Goal: Task Accomplishment & Management: Manage account settings

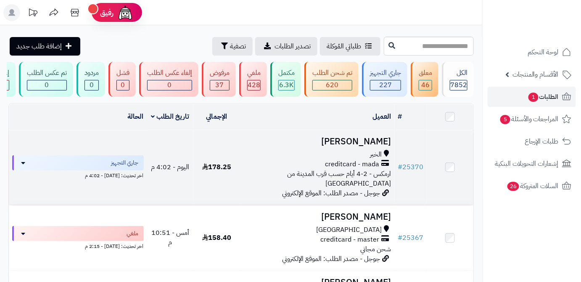
scroll to position [16, 0]
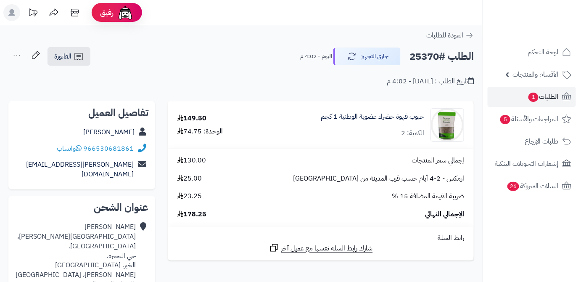
click at [67, 134] on div "abdullah shamrani" at bounding box center [81, 132] width 133 height 16
drag, startPoint x: 75, startPoint y: 131, endPoint x: 136, endPoint y: 131, distance: 61.4
click at [136, 131] on div "abdullah shamrani" at bounding box center [81, 132] width 133 height 16
copy div "abdullah shamrani"
drag, startPoint x: 85, startPoint y: 145, endPoint x: 142, endPoint y: 145, distance: 57.6
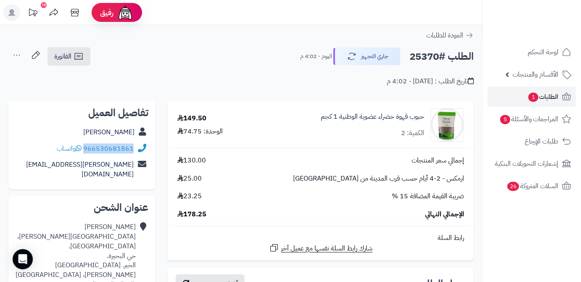
click at [142, 145] on div "966530681861 واتساب" at bounding box center [81, 148] width 133 height 16
copy div "966530681861"
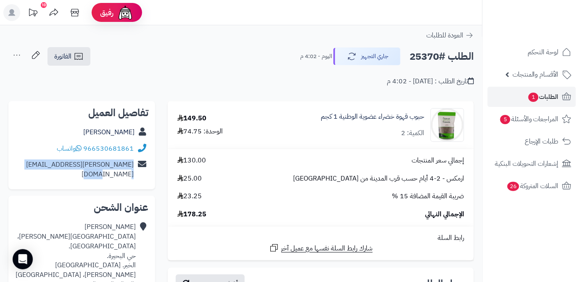
drag, startPoint x: 11, startPoint y: 163, endPoint x: 133, endPoint y: 162, distance: 122.4
click at [133, 162] on div "تفاصيل العميل abdullah shamrani 966530681861 واتساب abdullah.shamrani7000@hotma…" at bounding box center [81, 145] width 147 height 88
copy link "abdullah.shamrani7000@hotmail.com"
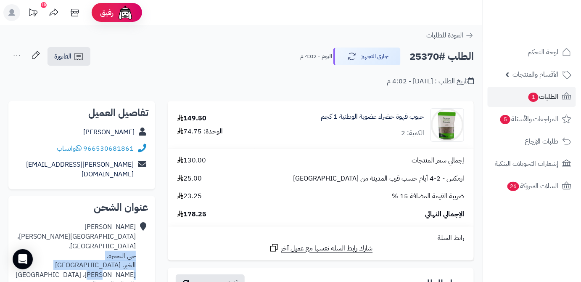
drag, startPoint x: 61, startPoint y: 246, endPoint x: 136, endPoint y: 236, distance: 75.1
click at [136, 236] on div "abdullah shamrani شارع الملك خالد، حي البحيرة. حي البحيرة. الخبر. شارع الملك خا…" at bounding box center [81, 256] width 133 height 74
copy div "حي البحيرة. الخبر. شارع الملك خالد، الخبر"
click at [414, 53] on h2 "الطلب #25370" at bounding box center [442, 56] width 64 height 17
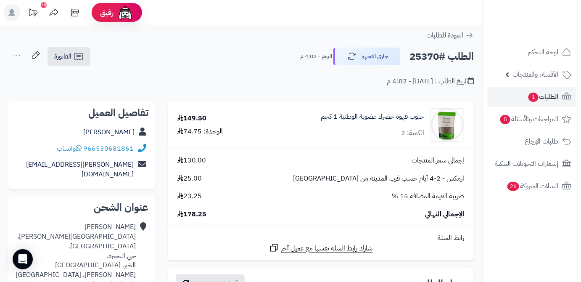
copy h2 "25370"
click at [202, 219] on span "178.25" at bounding box center [191, 214] width 29 height 10
copy span "178.25"
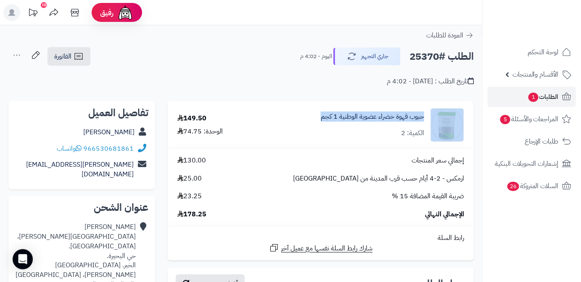
drag, startPoint x: 314, startPoint y: 110, endPoint x: 436, endPoint y: 117, distance: 122.6
click at [436, 117] on div "حبوب قهوة خضراء عضوية الوطنية 1 كجم الكمية: 2" at bounding box center [364, 125] width 212 height 34
copy div "حبوب قهوة خضراء عضوية الوطنية 1 كجم"
